Goal: Contribute content: Contribute content

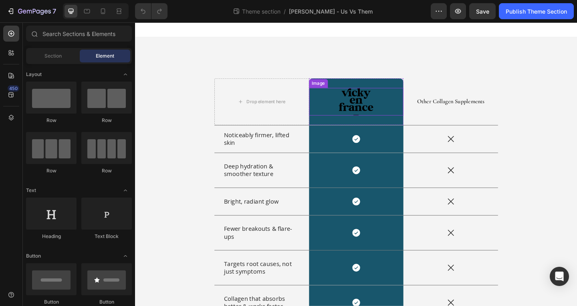
click at [365, 110] on img at bounding box center [375, 109] width 37 height 30
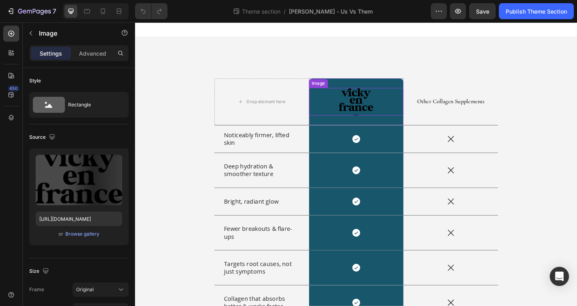
click at [365, 110] on img at bounding box center [375, 109] width 37 height 30
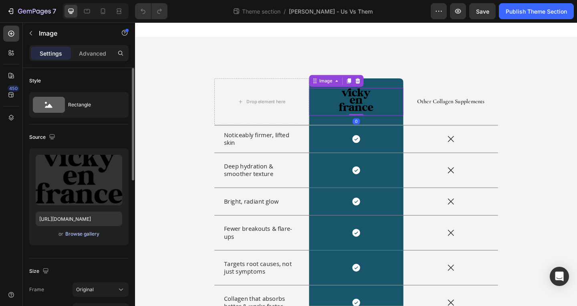
click at [89, 235] on div "Browse gallery" at bounding box center [82, 234] width 34 height 7
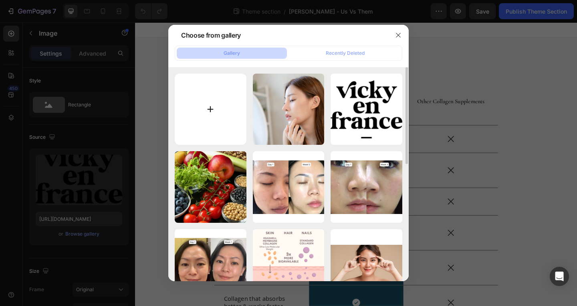
click at [240, 81] on input "file" at bounding box center [211, 110] width 72 height 72
type input "C:\fakepath\Untitled design - 2025-08-28T184833.080.png"
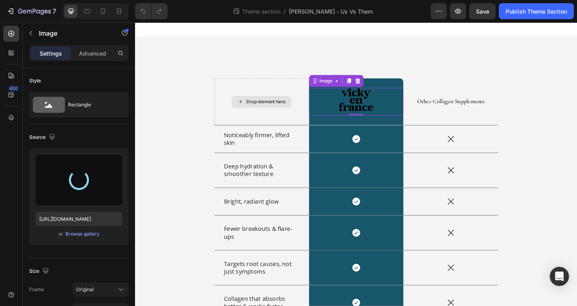
type input "[URL][DOMAIN_NAME]"
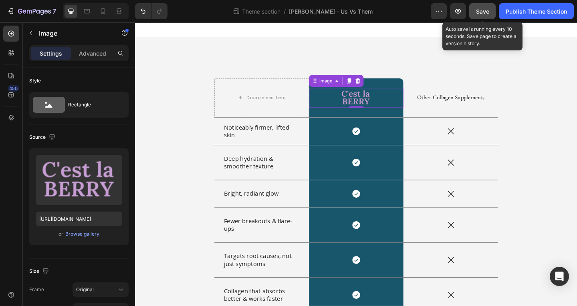
click at [488, 14] on span "Save" at bounding box center [482, 11] width 13 height 7
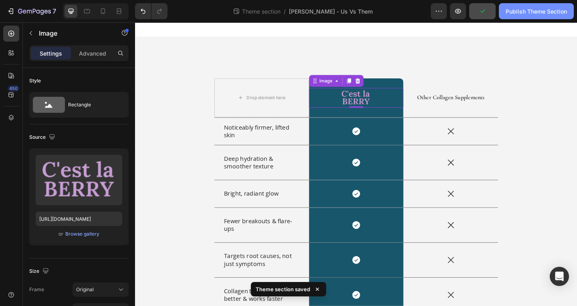
click at [515, 14] on div "Publish Theme Section" at bounding box center [536, 11] width 61 height 8
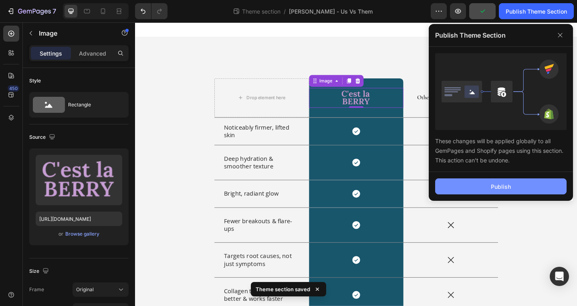
click at [490, 193] on button "Publish" at bounding box center [500, 187] width 131 height 16
